Goal: Task Accomplishment & Management: Use online tool/utility

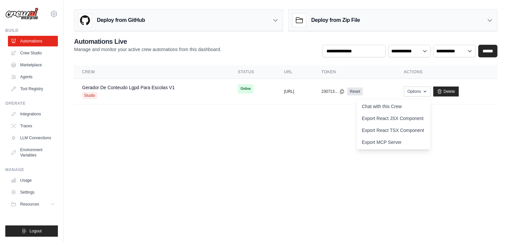
click at [319, 121] on body "[PERSON_NAME][EMAIL_ADDRESS][DOMAIN_NAME] Settings Build Automations Crew Studio" at bounding box center [254, 121] width 508 height 242
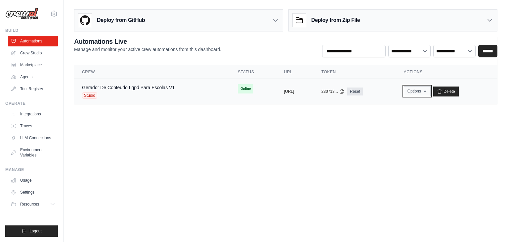
click at [428, 93] on button "Options" at bounding box center [417, 91] width 27 height 10
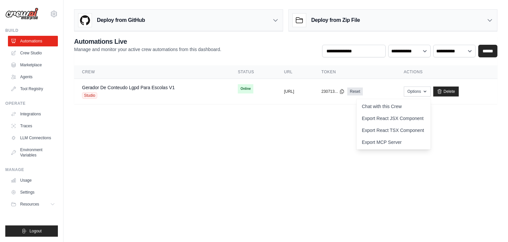
click at [294, 144] on body "[PERSON_NAME][EMAIL_ADDRESS][DOMAIN_NAME] Settings Build Automations Crew Studio" at bounding box center [254, 121] width 508 height 242
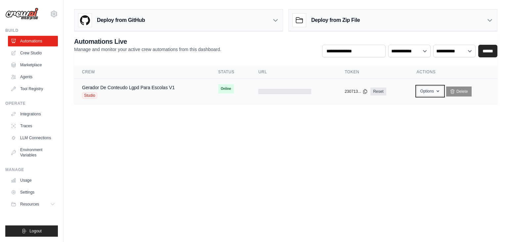
click at [433, 94] on button "Options" at bounding box center [430, 91] width 27 height 10
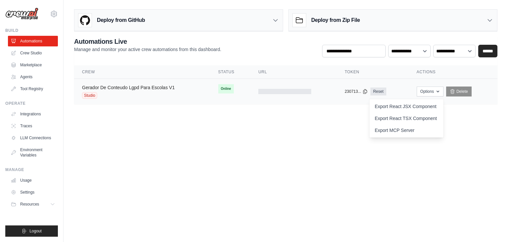
click at [116, 88] on link "Gerador De Conteudo Lgpd Para Escolas V1" at bounding box center [128, 87] width 93 height 5
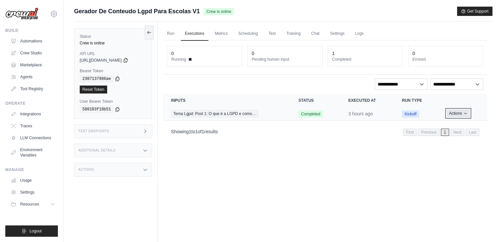
click at [453, 113] on button "Actions" at bounding box center [459, 113] width 24 height 8
click at [316, 153] on div "Run Executions Metrics Scheduling Test Training Chat Settings Logs 0 Running 0 …" at bounding box center [325, 143] width 335 height 242
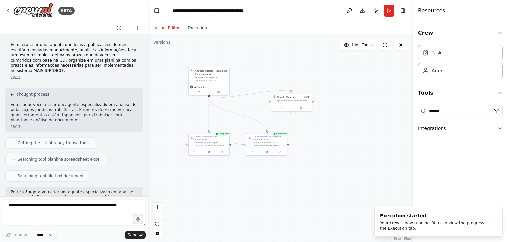
scroll to position [2073, 0]
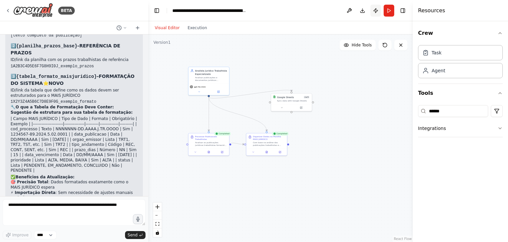
click at [377, 11] on button "Publish" at bounding box center [376, 11] width 11 height 12
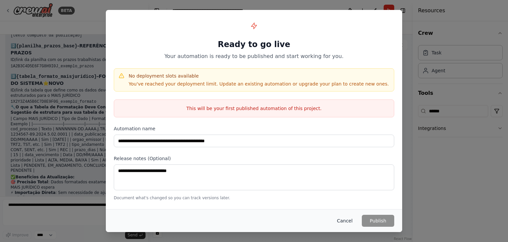
click at [344, 221] on button "Cancel" at bounding box center [345, 220] width 26 height 12
